Goal: Check status: Check status

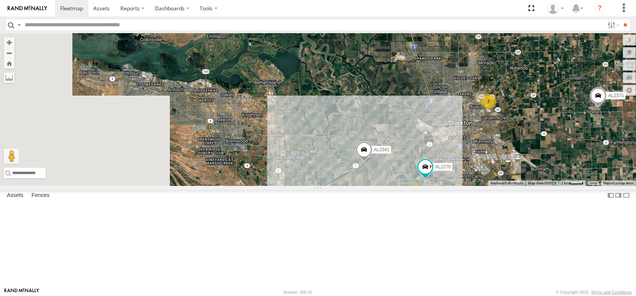
drag, startPoint x: 381, startPoint y: 215, endPoint x: 462, endPoint y: 311, distance: 125.7
click at [462, 295] on html at bounding box center [318, 148] width 636 height 296
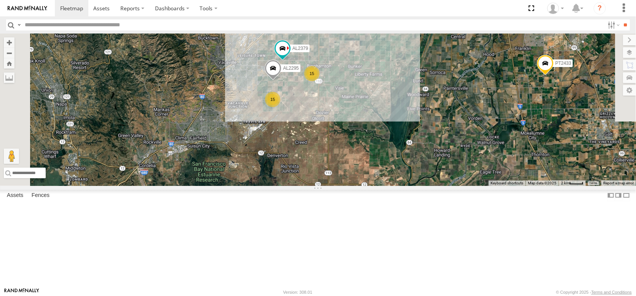
drag, startPoint x: 391, startPoint y: 163, endPoint x: 402, endPoint y: 245, distance: 82.2
click at [402, 186] on div "AL2258 AL2341 AL2270 5 3 2 2 AL2373 15 15 AL2295 AL2379 PT2433" at bounding box center [318, 110] width 636 height 152
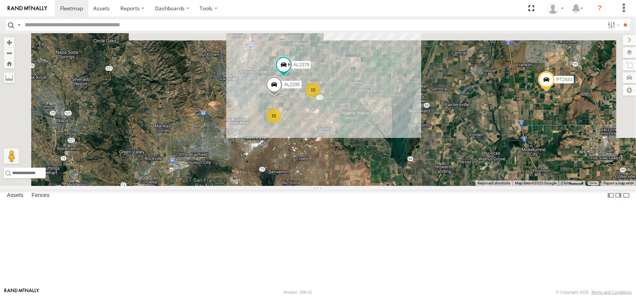
click at [401, 186] on div "AL2258 AL2341 AL2270 5 3 2 2 AL2373 15 15 AL2295 AL2379 PT2433" at bounding box center [318, 110] width 636 height 152
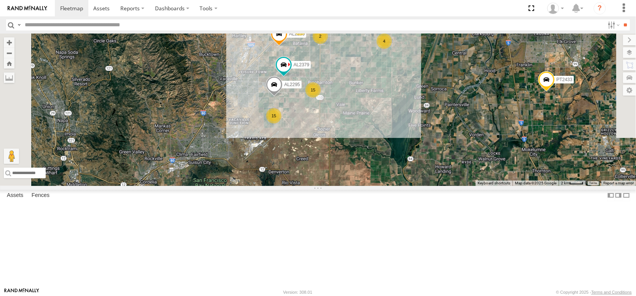
drag, startPoint x: 402, startPoint y: 205, endPoint x: 393, endPoint y: 275, distance: 69.9
click at [393, 186] on div "AL2258 AL2341 AL2270 5 3 2 2 AL2373 15 15 AL2295 AL2379 PT2433 9 2 4 2 AL2255 2" at bounding box center [318, 110] width 636 height 152
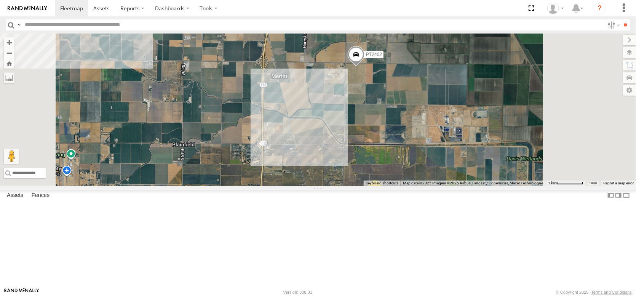
drag, startPoint x: 446, startPoint y: 98, endPoint x: 414, endPoint y: 165, distance: 74.4
click at [414, 165] on div "AL2258 AL2341 AL2270 AL2373 AL2295 AL2379 PT2433 AL2255 PT2402 PT2401 2" at bounding box center [318, 110] width 636 height 152
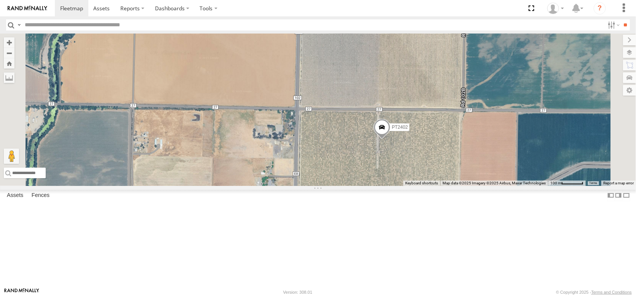
drag, startPoint x: 448, startPoint y: 204, endPoint x: 412, endPoint y: 204, distance: 35.8
click at [412, 186] on div "AL2258 AL2341 AL2270 AL2373 AL2295 AL2379 PT2433 AL2255 PT2402 PT2401" at bounding box center [318, 110] width 636 height 152
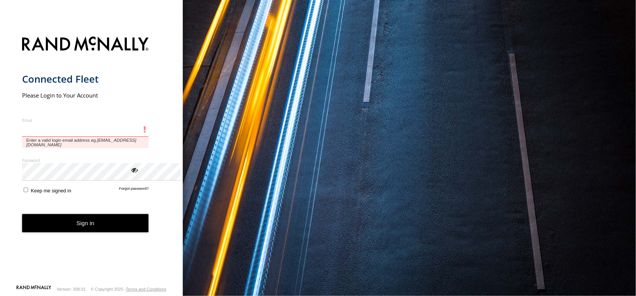
type input "**********"
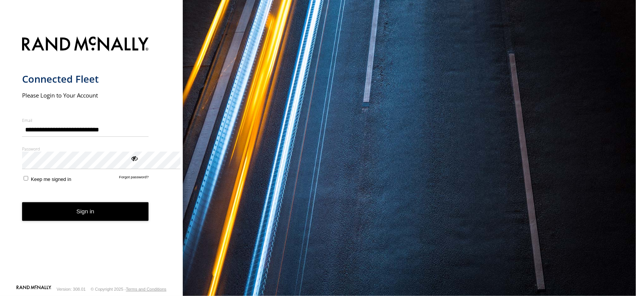
drag, startPoint x: 121, startPoint y: 266, endPoint x: 114, endPoint y: 256, distance: 11.8
click at [119, 264] on form "**********" at bounding box center [91, 158] width 139 height 253
click at [115, 221] on button "Sign in" at bounding box center [85, 211] width 127 height 19
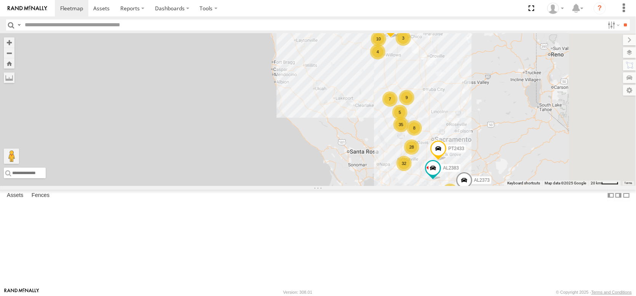
drag, startPoint x: 505, startPoint y: 184, endPoint x: 415, endPoint y: 180, distance: 89.9
click at [416, 181] on div "AL2367 FRONTLOADER JD344H 9 5 3 32 9 35 3 10 28 AL2383 3 8 7 PT2433 4 3 AL2373 …" at bounding box center [318, 110] width 636 height 152
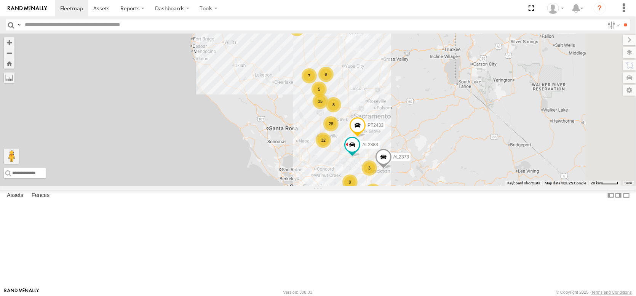
drag, startPoint x: 571, startPoint y: 232, endPoint x: 526, endPoint y: 207, distance: 51.8
click at [526, 186] on div "AL2367 FRONTLOADER JD344H 9 5 3 32 9 35 3 10 28 AL2383 3 8 7 PT2433 4 3 AL2373 …" at bounding box center [318, 110] width 636 height 152
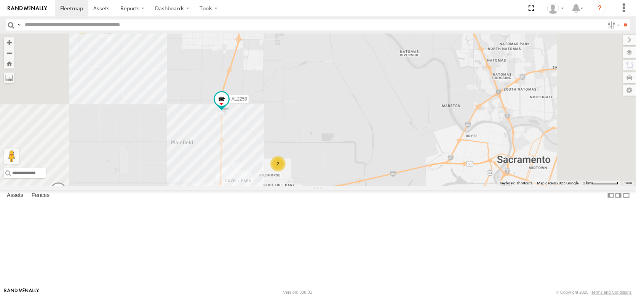
drag, startPoint x: 393, startPoint y: 182, endPoint x: 386, endPoint y: 136, distance: 46.6
click at [387, 141] on div "AL2367 FRONTLOADER JD344H AL2383 PT2433 AL2373 AL2292 AL2379 AL2241 AL2259 PT24…" at bounding box center [318, 110] width 636 height 152
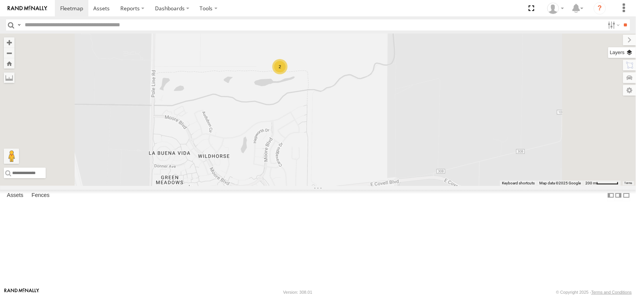
click at [630, 58] on label at bounding box center [622, 52] width 28 height 11
click at [0, 0] on span "Overlays" at bounding box center [0, 0] width 0 height 0
click at [0, 0] on span "Basemaps" at bounding box center [0, 0] width 0 height 0
click at [0, 0] on span "Satellite + Roadmap" at bounding box center [0, 0] width 0 height 0
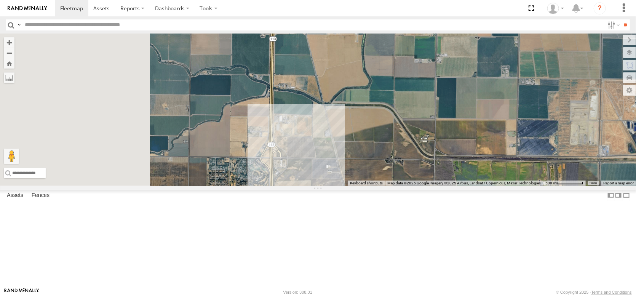
drag, startPoint x: 283, startPoint y: 130, endPoint x: 474, endPoint y: 285, distance: 246.9
click at [474, 186] on div "2 Keyboard shortcuts Map Data Map data ©2025 Google Imagery ©2025 Airbus, Lands…" at bounding box center [318, 110] width 636 height 152
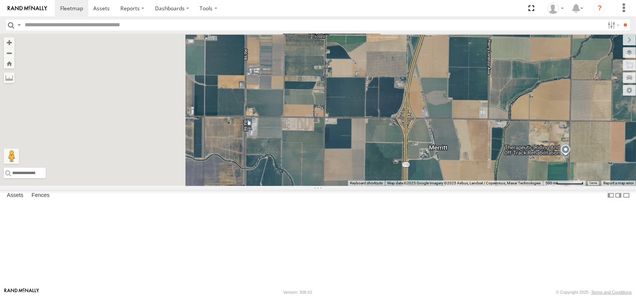
drag, startPoint x: 306, startPoint y: 160, endPoint x: 449, endPoint y: 301, distance: 200.6
click at [449, 295] on html at bounding box center [318, 148] width 636 height 296
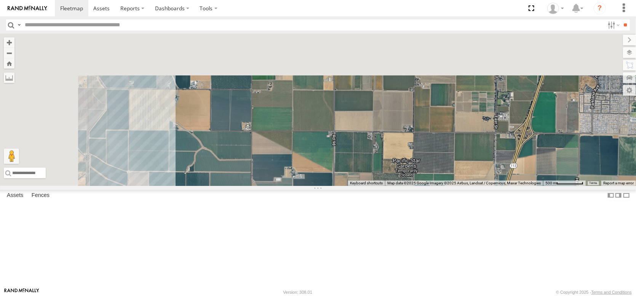
drag, startPoint x: 314, startPoint y: 174, endPoint x: 383, endPoint y: 280, distance: 126.3
click at [383, 186] on div "2" at bounding box center [318, 110] width 636 height 152
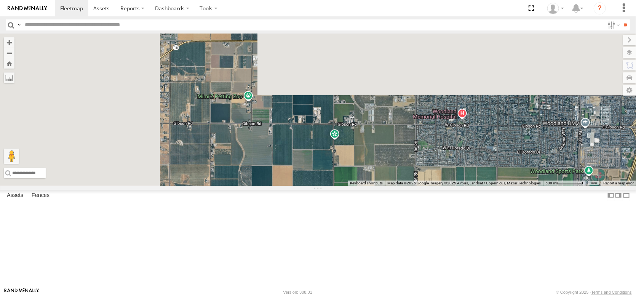
drag, startPoint x: 329, startPoint y: 210, endPoint x: 384, endPoint y: 295, distance: 100.9
click at [384, 295] on body at bounding box center [318, 148] width 636 height 296
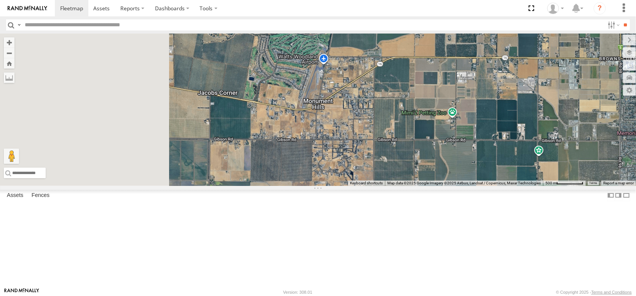
drag, startPoint x: 289, startPoint y: 171, endPoint x: 516, endPoint y: 180, distance: 227.5
click at [516, 180] on div "← Move left → Move right ↑ Move up ↓ Move down + Zoom in - Zoom out Home Jump l…" at bounding box center [318, 110] width 636 height 152
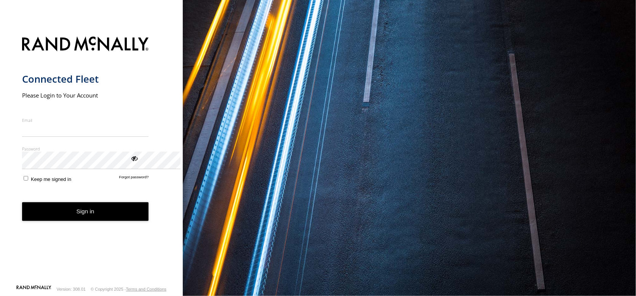
type input "**********"
click at [110, 221] on button "Sign in" at bounding box center [85, 211] width 127 height 19
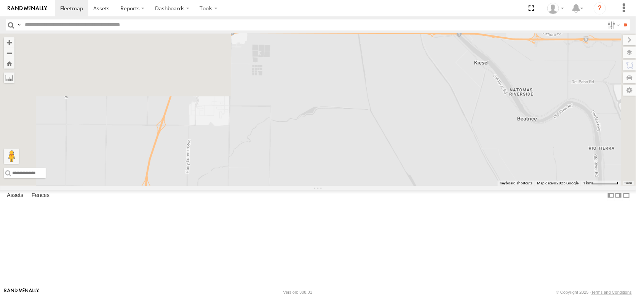
drag, startPoint x: 286, startPoint y: 131, endPoint x: 320, endPoint y: 311, distance: 183.6
click at [320, 295] on html at bounding box center [318, 148] width 636 height 296
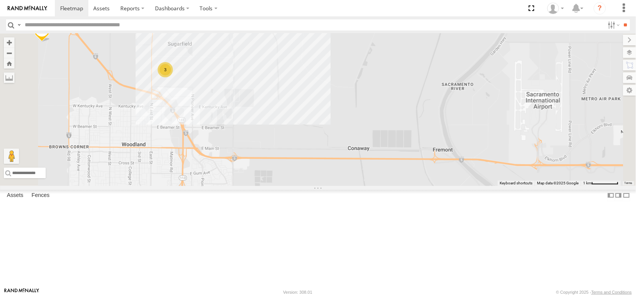
drag, startPoint x: 349, startPoint y: 174, endPoint x: 340, endPoint y: 252, distance: 78.6
click at [340, 186] on div "FRONTLOADER JD344H AL2367 AL2311 PT2433 AL2308 AL2373 AL2287 AL2383 AL2379 AL22…" at bounding box center [318, 110] width 636 height 152
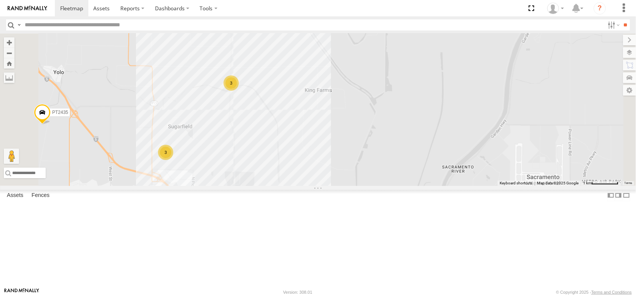
drag, startPoint x: 351, startPoint y: 113, endPoint x: 350, endPoint y: 192, distance: 78.8
click at [352, 186] on div "FRONTLOADER JD344H AL2367 AL2311 PT2433 AL2308 AL2373 AL2287 AL2383 AL2379 AL22…" at bounding box center [318, 110] width 636 height 152
